Goal: Information Seeking & Learning: Find specific fact

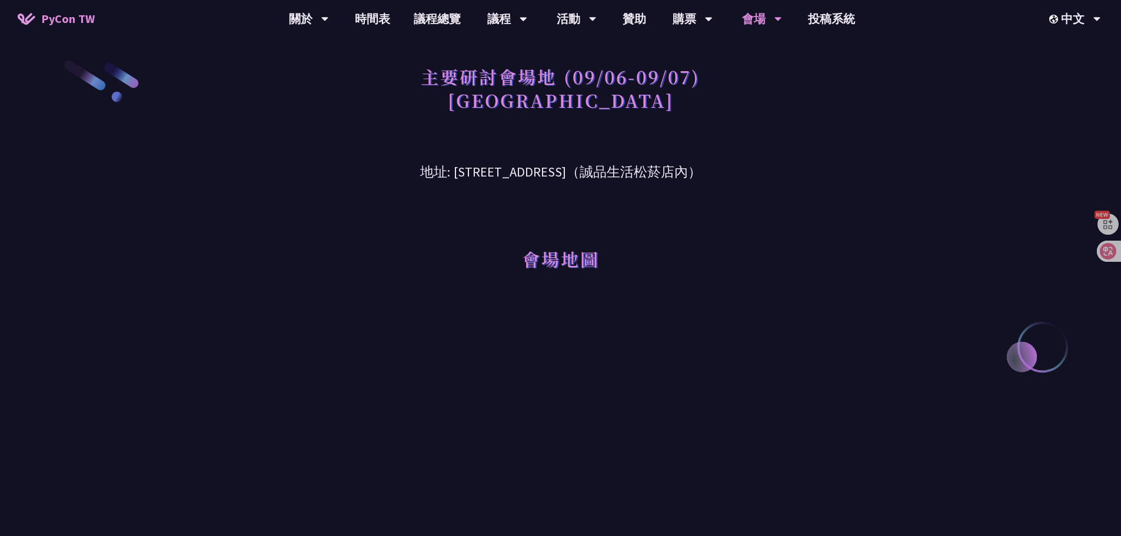
click at [680, 161] on h3 "地址: [STREET_ADDRESS]（誠品生活松菸店內）" at bounding box center [561, 163] width 612 height 38
drag, startPoint x: 424, startPoint y: 174, endPoint x: 594, endPoint y: 173, distance: 170.0
click at [594, 173] on h3 "地址: [STREET_ADDRESS]（誠品生活松菸店內）" at bounding box center [561, 163] width 612 height 38
copy h3 "[GEOGRAPHIC_DATA]信義區菸廠路 88 號 6 樓"
click at [811, 150] on h3 "地址: [STREET_ADDRESS]（誠品生活松菸店內）" at bounding box center [561, 163] width 612 height 38
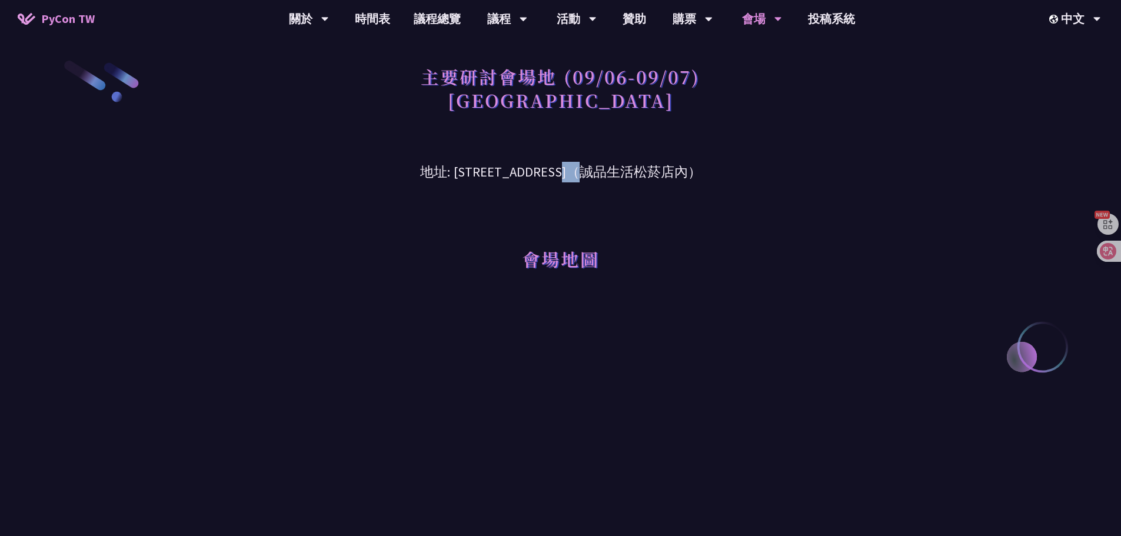
drag, startPoint x: 500, startPoint y: 173, endPoint x: 713, endPoint y: 178, distance: 212.5
click at [545, 175] on h3 "地址: [STREET_ADDRESS]（誠品生活松菸店內）" at bounding box center [561, 163] width 612 height 38
click at [714, 179] on h3 "地址: [STREET_ADDRESS]（誠品生活松菸店內）" at bounding box center [561, 163] width 612 height 38
drag, startPoint x: 615, startPoint y: 171, endPoint x: 705, endPoint y: 170, distance: 89.4
click at [705, 170] on h3 "地址: [STREET_ADDRESS]（誠品生活松菸店內）" at bounding box center [561, 163] width 612 height 38
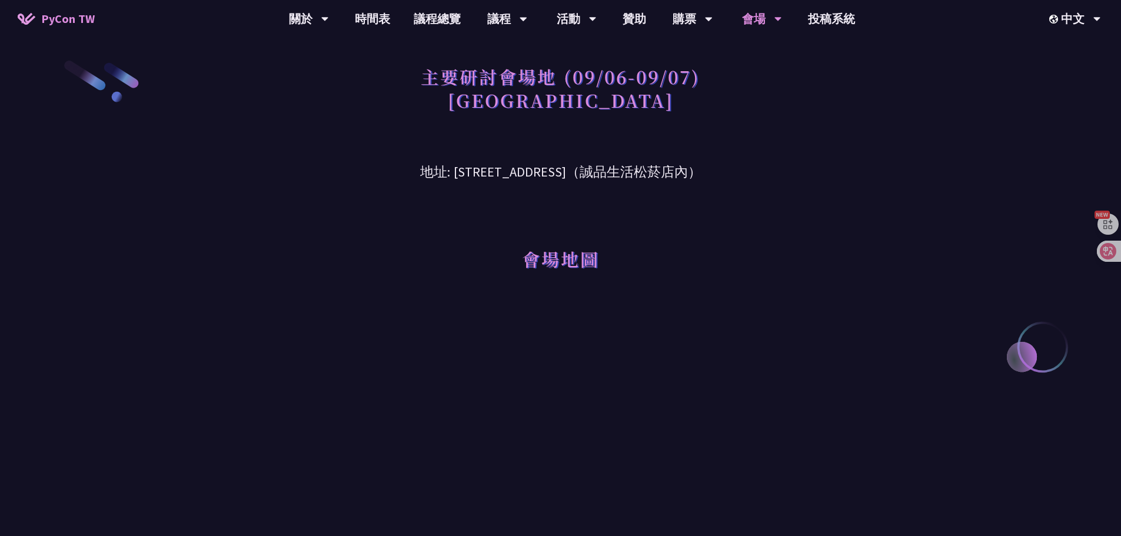
copy h3 "誠品生活松菸店"
click at [841, 146] on h3 "地址: [STREET_ADDRESS]（誠品生活松菸店內）" at bounding box center [561, 163] width 612 height 38
